Goal: Information Seeking & Learning: Learn about a topic

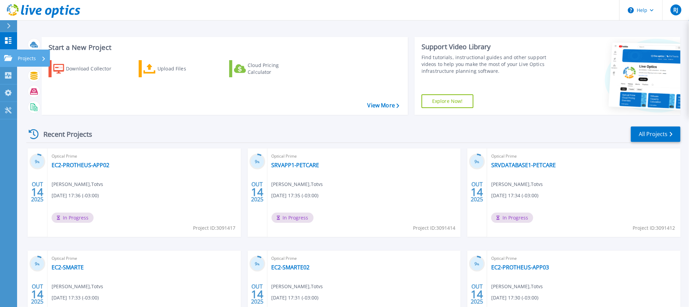
click at [6, 60] on icon at bounding box center [8, 58] width 8 height 6
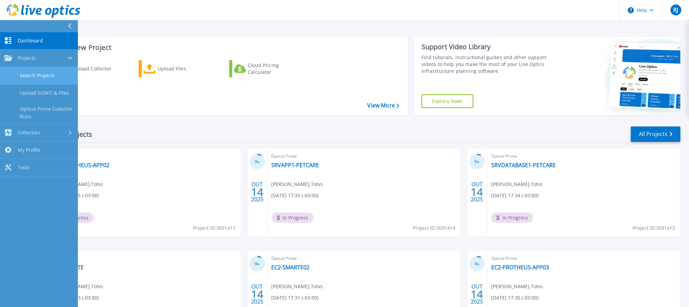
click at [44, 73] on link "Search Projects" at bounding box center [39, 75] width 78 height 17
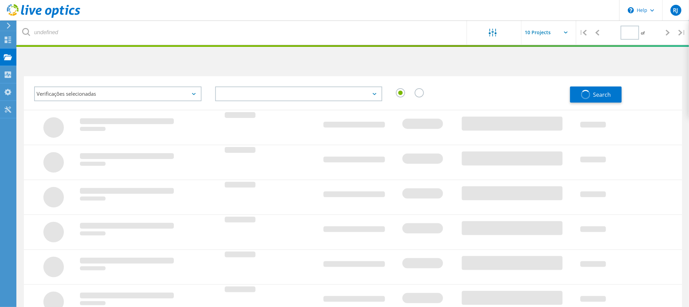
type input "1"
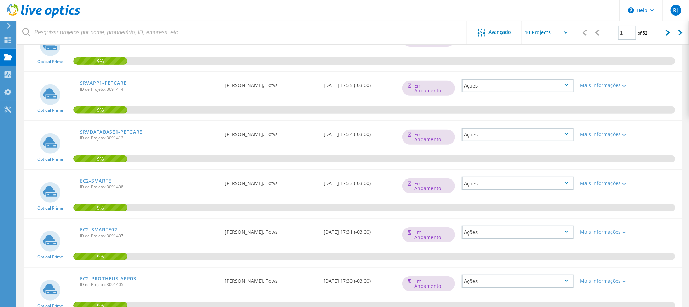
scroll to position [51, 0]
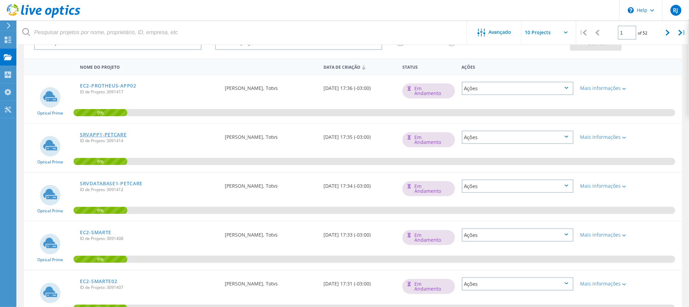
click at [113, 133] on link "SRVAPP1-PETCARE" at bounding box center [103, 134] width 47 height 5
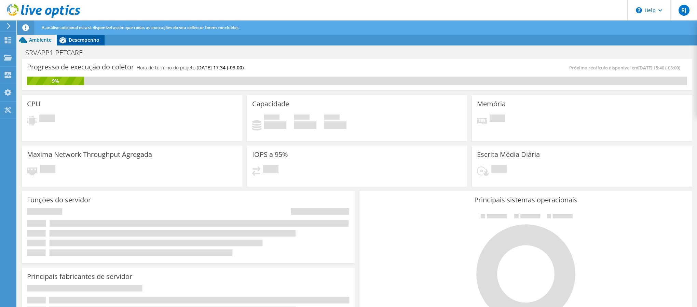
click at [85, 38] on span "Desempenho" at bounding box center [84, 40] width 31 height 6
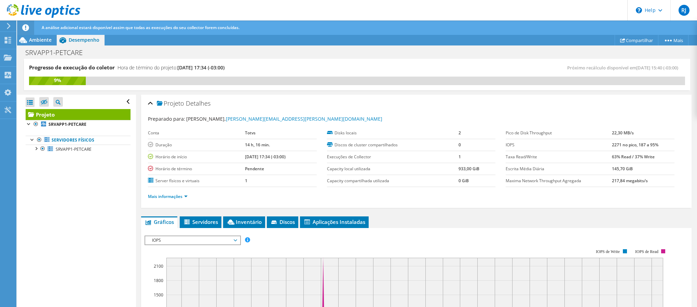
scroll to position [103, 0]
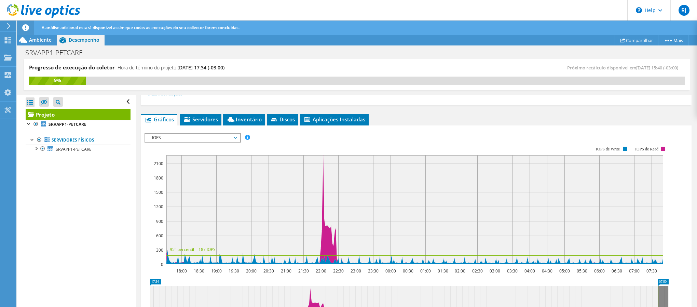
click at [205, 139] on span "IOPS" at bounding box center [193, 138] width 88 height 8
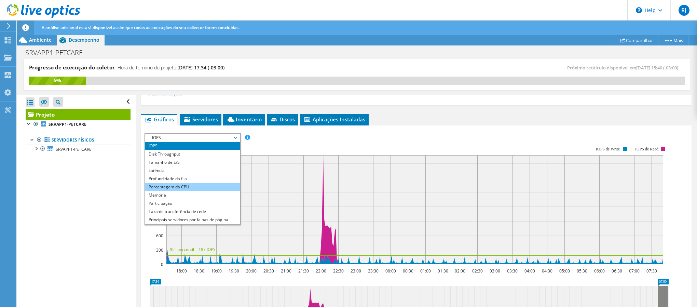
click at [212, 187] on li "Porcentagem da CPU" at bounding box center [192, 187] width 95 height 8
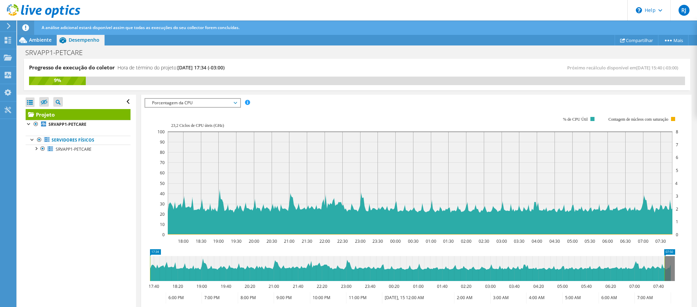
scroll to position [154, 0]
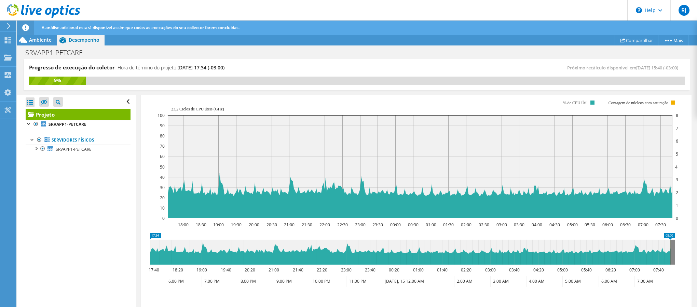
drag, startPoint x: 664, startPoint y: 255, endPoint x: 670, endPoint y: 251, distance: 6.4
click at [670, 251] on rect at bounding box center [670, 252] width 3 height 25
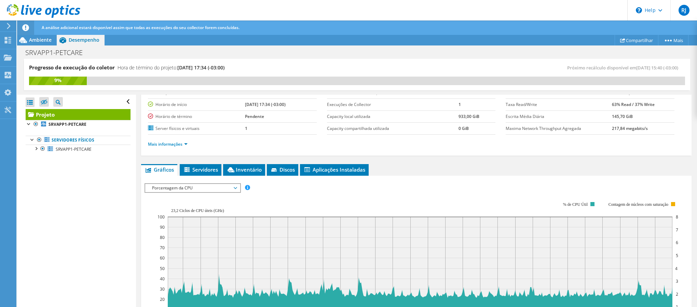
scroll to position [51, 0]
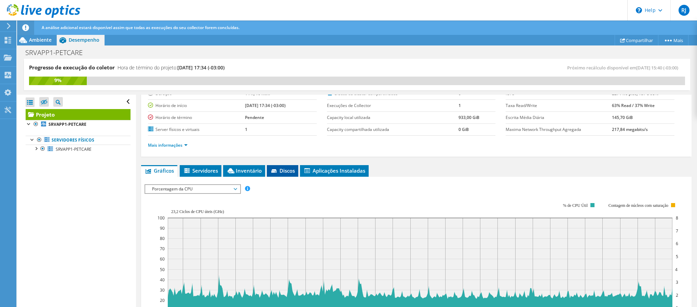
click at [279, 169] on span "Discos" at bounding box center [282, 170] width 25 height 7
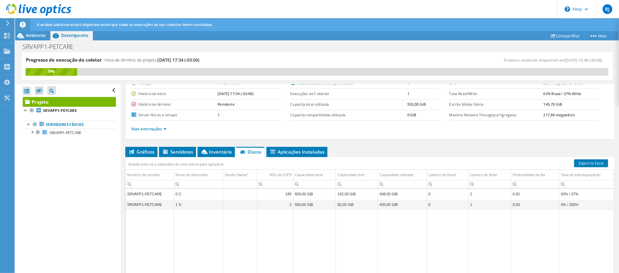
scroll to position [91, 0]
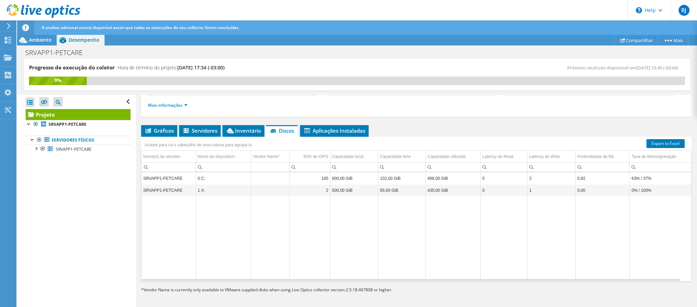
click at [417, 222] on td "Data grid" at bounding box center [401, 238] width 47 height 84
click at [391, 221] on td "Data grid" at bounding box center [401, 238] width 47 height 84
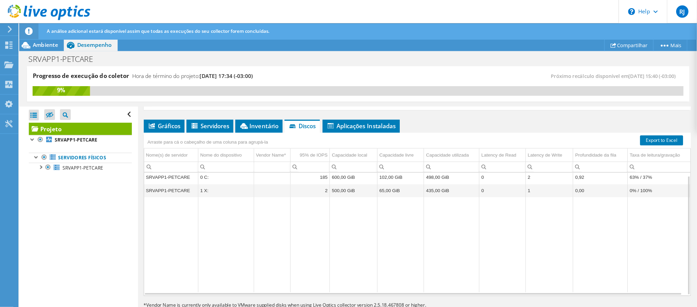
scroll to position [126, 0]
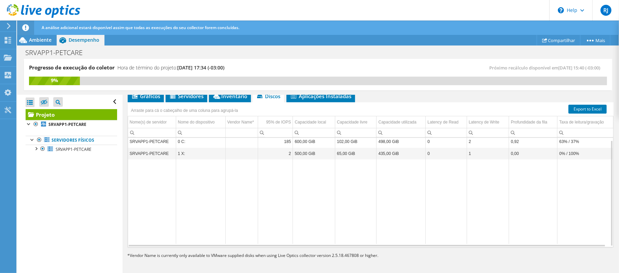
click at [294, 190] on td "Data grid" at bounding box center [314, 201] width 42 height 84
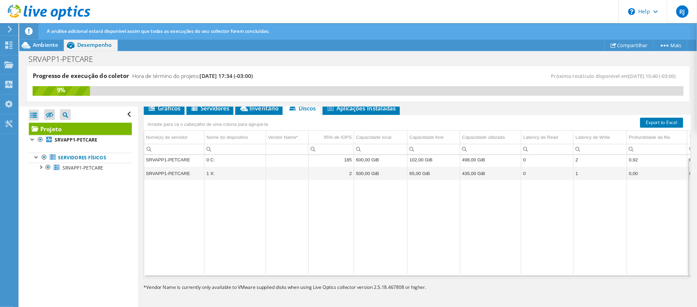
scroll to position [2, 0]
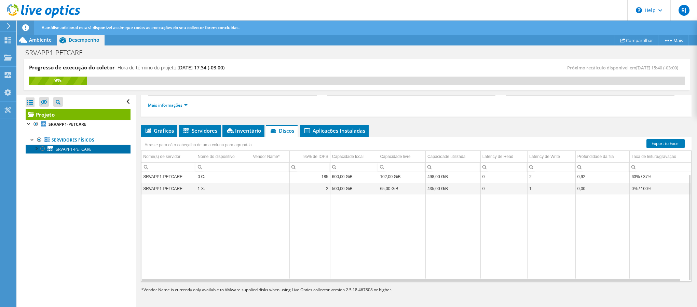
click at [59, 148] on span "SRVAPP1-PETCARE" at bounding box center [74, 149] width 36 height 6
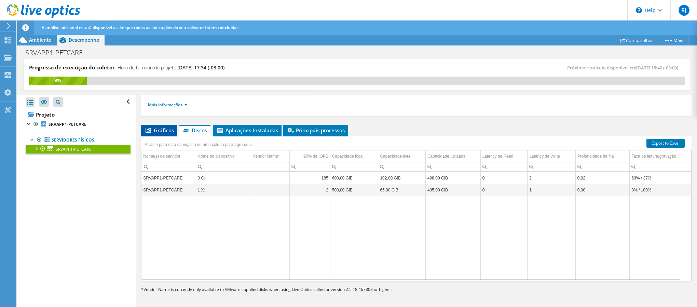
click at [166, 130] on span "Gráficos" at bounding box center [159, 130] width 29 height 7
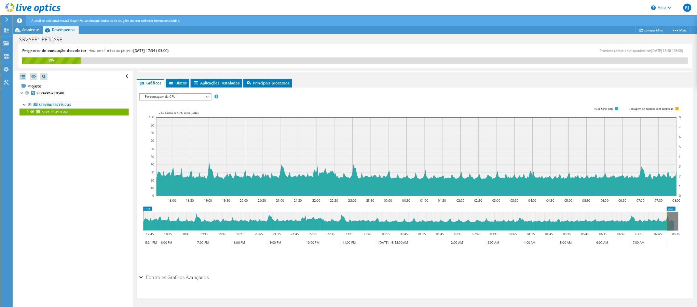
scroll to position [88, 0]
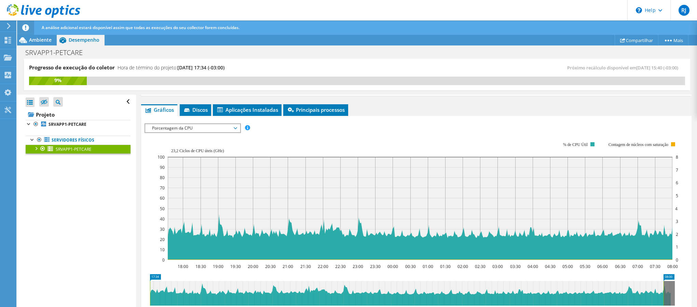
click at [217, 132] on span "Porcentagem da CPU" at bounding box center [193, 128] width 88 height 8
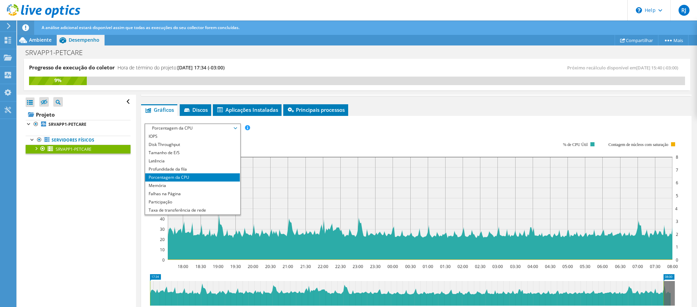
click at [34, 151] on div at bounding box center [35, 148] width 7 height 7
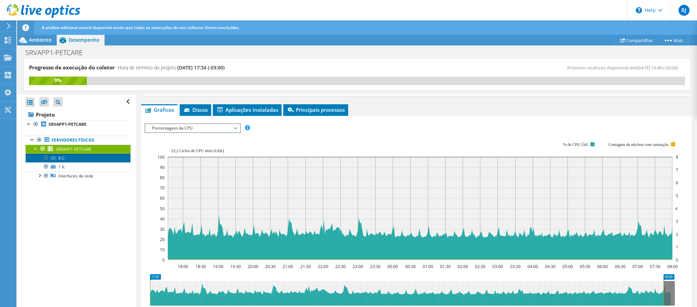
click at [77, 158] on link "0 C:" at bounding box center [78, 157] width 105 height 9
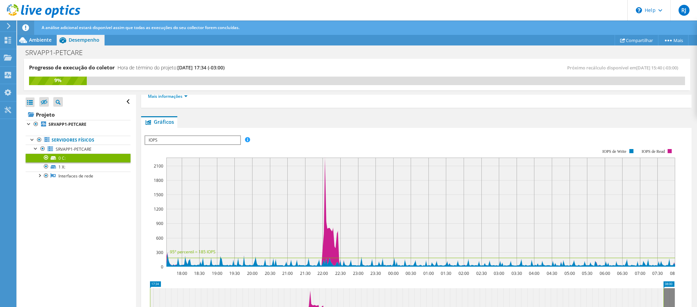
scroll to position [139, 0]
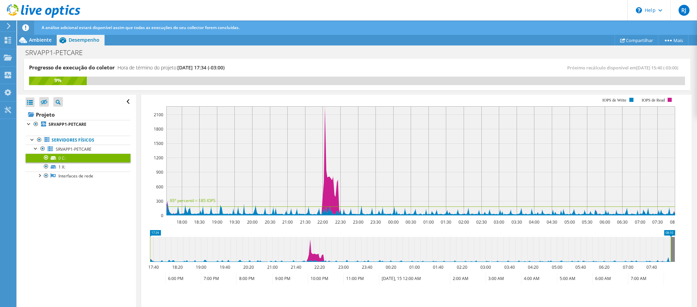
drag, startPoint x: 663, startPoint y: 252, endPoint x: 670, endPoint y: 253, distance: 7.2
click at [670, 253] on rect at bounding box center [670, 249] width 3 height 25
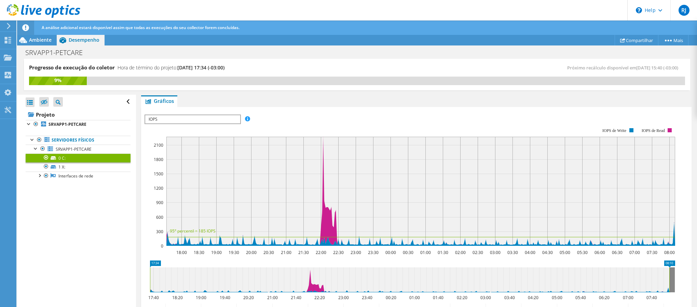
scroll to position [106, 0]
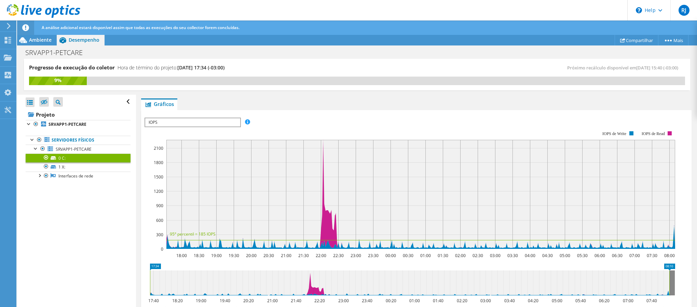
click at [206, 127] on rect at bounding box center [410, 190] width 531 height 137
click at [203, 125] on span "IOPS" at bounding box center [192, 122] width 95 height 8
click at [207, 158] on li "Latência" at bounding box center [192, 155] width 95 height 8
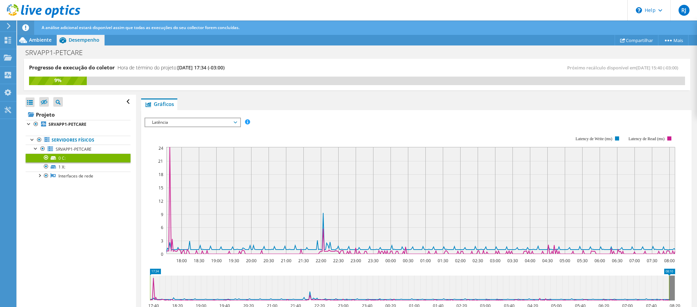
click at [177, 125] on span "Latência" at bounding box center [193, 122] width 88 height 8
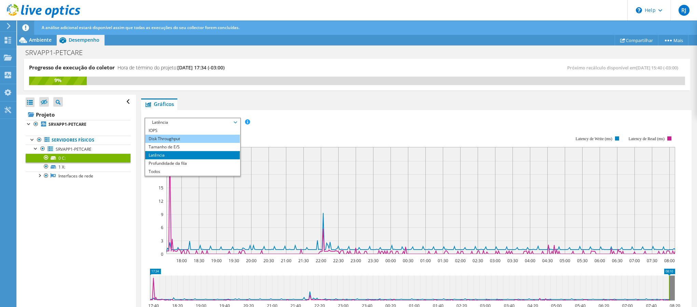
click at [191, 140] on li "Disk Throughput" at bounding box center [192, 139] width 95 height 8
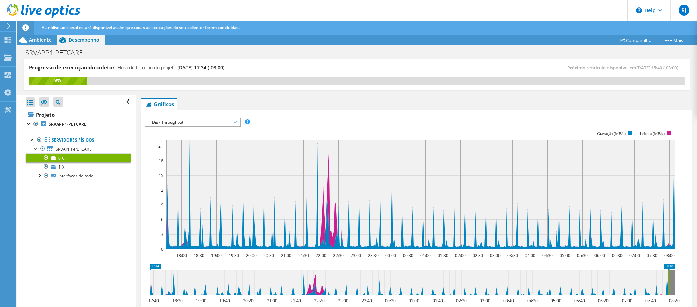
click at [167, 123] on span "Disk Throughput" at bounding box center [193, 122] width 88 height 8
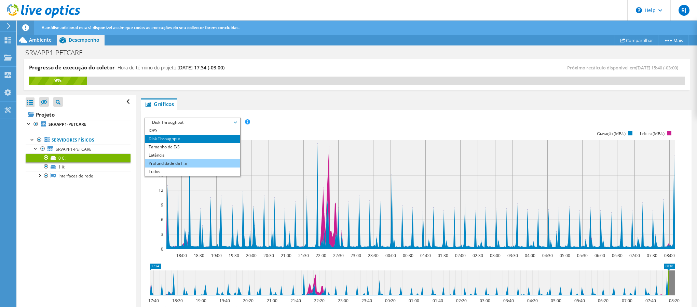
click at [169, 162] on li "Profundidade da fila" at bounding box center [192, 163] width 95 height 8
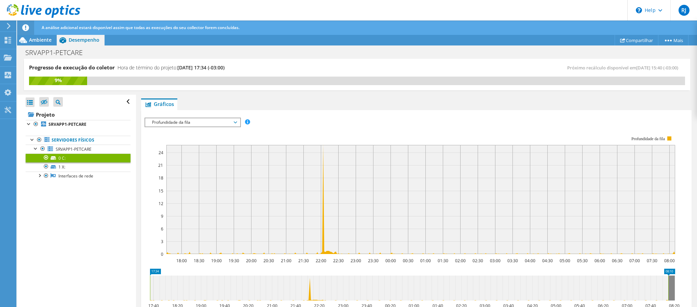
click at [183, 122] on span "Profundidade da fila" at bounding box center [193, 122] width 88 height 8
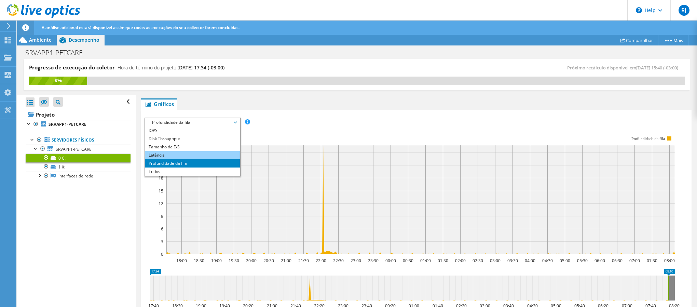
click at [173, 156] on li "Latência" at bounding box center [192, 155] width 95 height 8
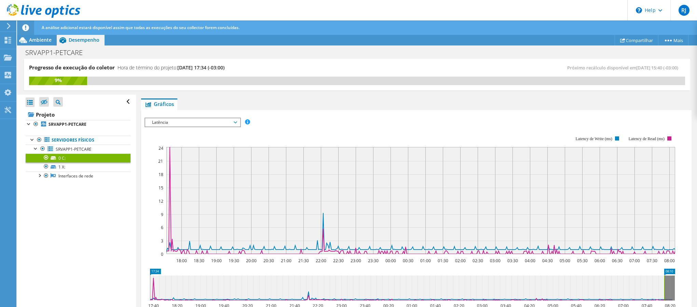
click at [164, 122] on span "Latência" at bounding box center [193, 122] width 88 height 8
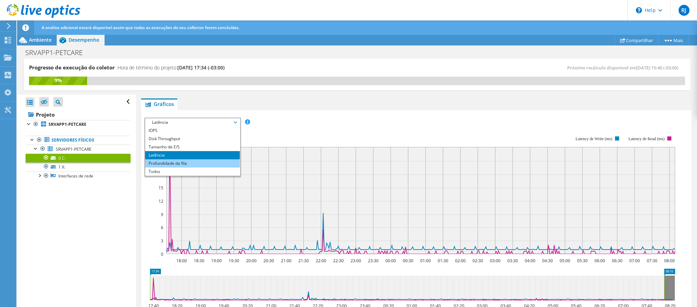
click at [190, 163] on li "Profundidade da fila" at bounding box center [192, 163] width 95 height 8
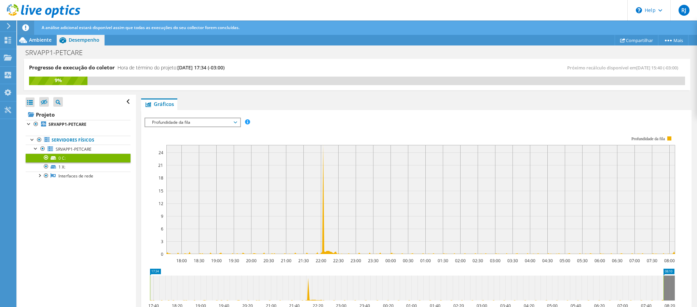
click at [180, 120] on span "Profundidade da fila" at bounding box center [193, 122] width 88 height 8
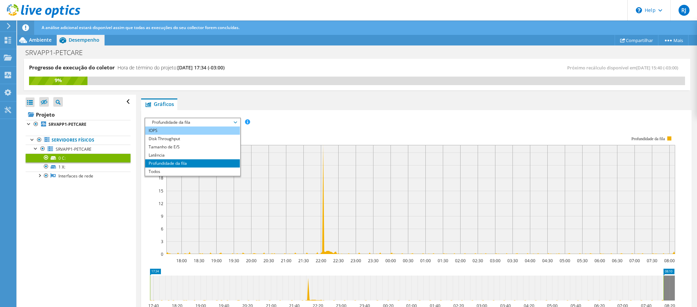
click at [180, 131] on li "IOPS" at bounding box center [192, 130] width 95 height 8
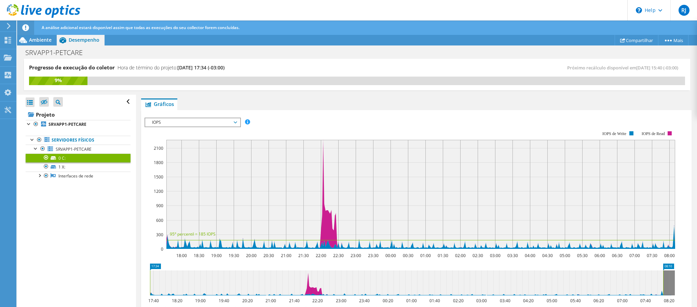
click at [179, 120] on span "IOPS" at bounding box center [193, 122] width 88 height 8
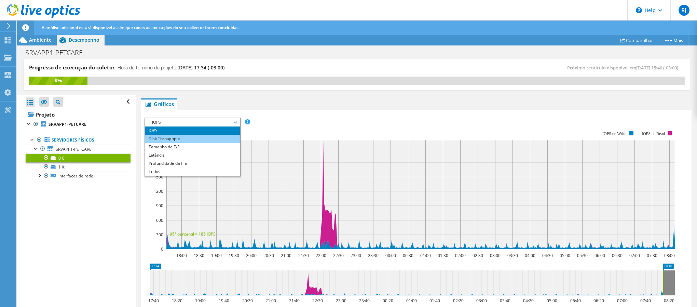
click at [178, 139] on li "Disk Throughput" at bounding box center [192, 139] width 95 height 8
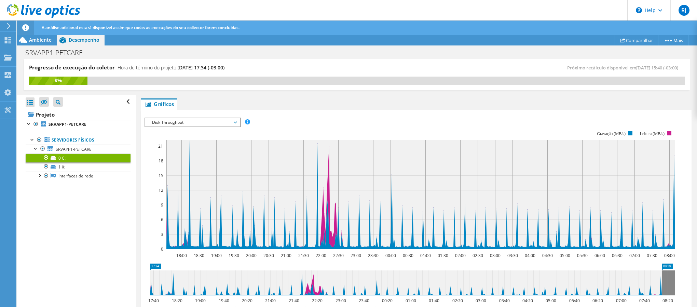
click at [170, 124] on span "Disk Throughput" at bounding box center [193, 122] width 88 height 8
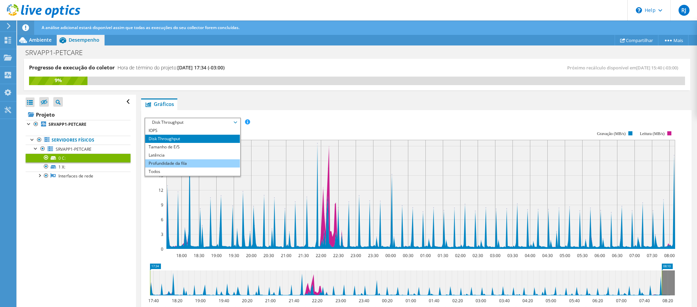
click at [185, 165] on li "Profundidade da fila" at bounding box center [192, 163] width 95 height 8
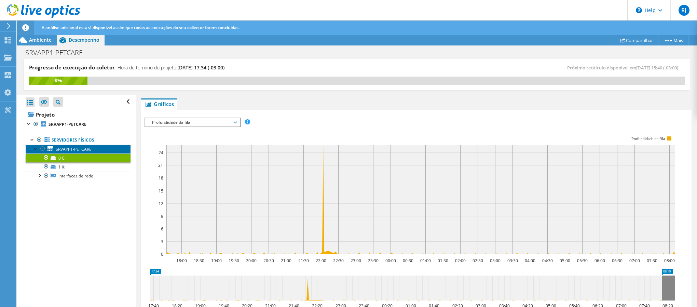
click at [81, 148] on span "SRVAPP1-PETCARE" at bounding box center [74, 149] width 36 height 6
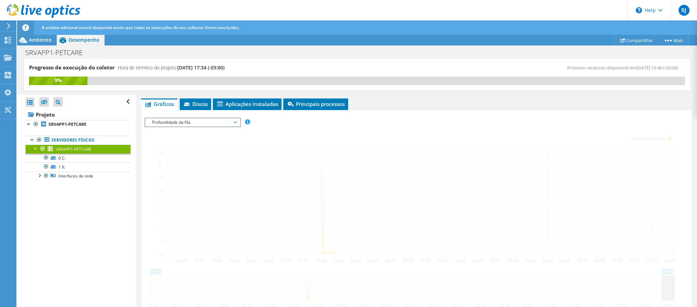
scroll to position [94, 0]
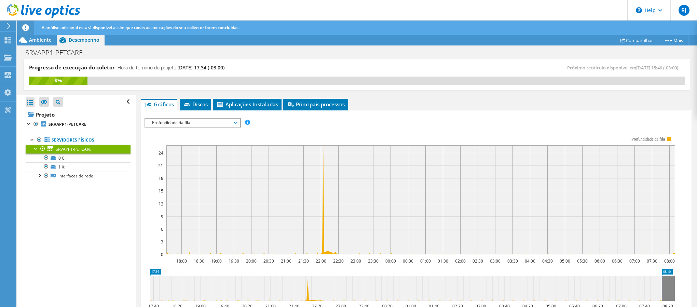
click at [191, 121] on span "Profundidade da fila" at bounding box center [193, 123] width 88 height 8
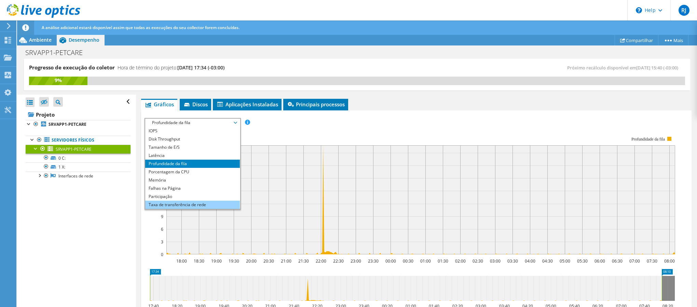
click at [190, 204] on li "Taxa de transferência de rede" at bounding box center [192, 205] width 95 height 8
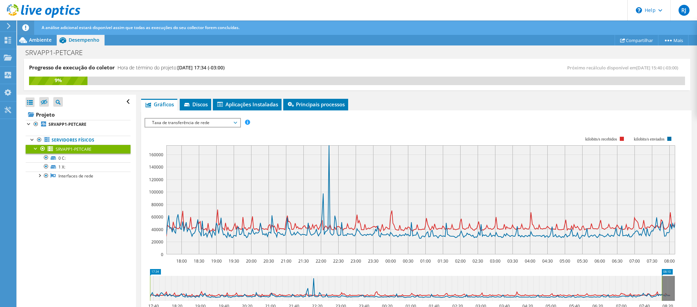
click at [188, 122] on span "Taxa de transferência de rede" at bounding box center [193, 123] width 88 height 8
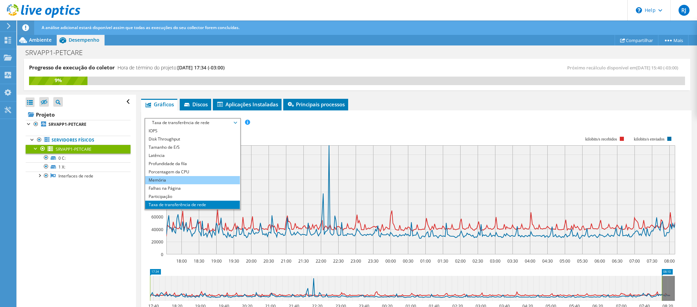
click at [186, 180] on li "Memória" at bounding box center [192, 180] width 95 height 8
